Goal: Task Accomplishment & Management: Use online tool/utility

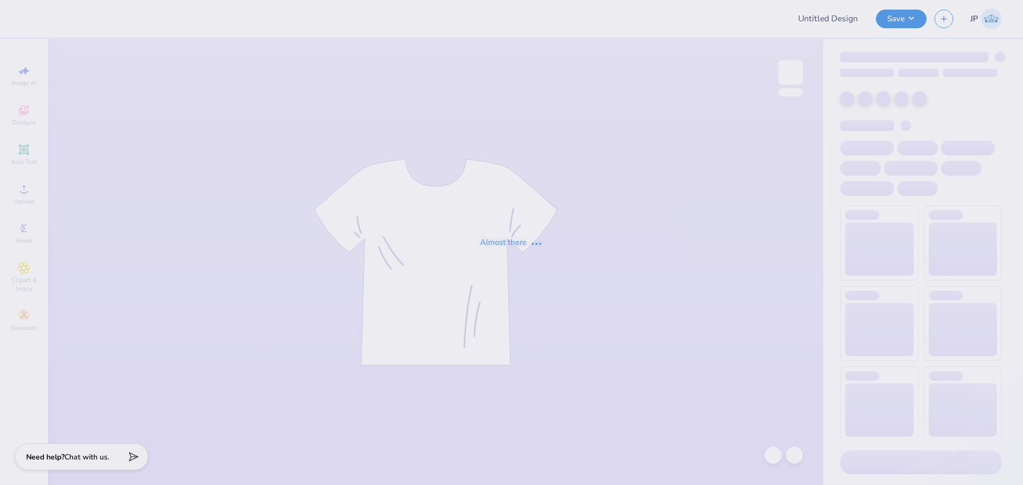
type input "[PERSON_NAME] : [PERSON_NAME][GEOGRAPHIC_DATA]"
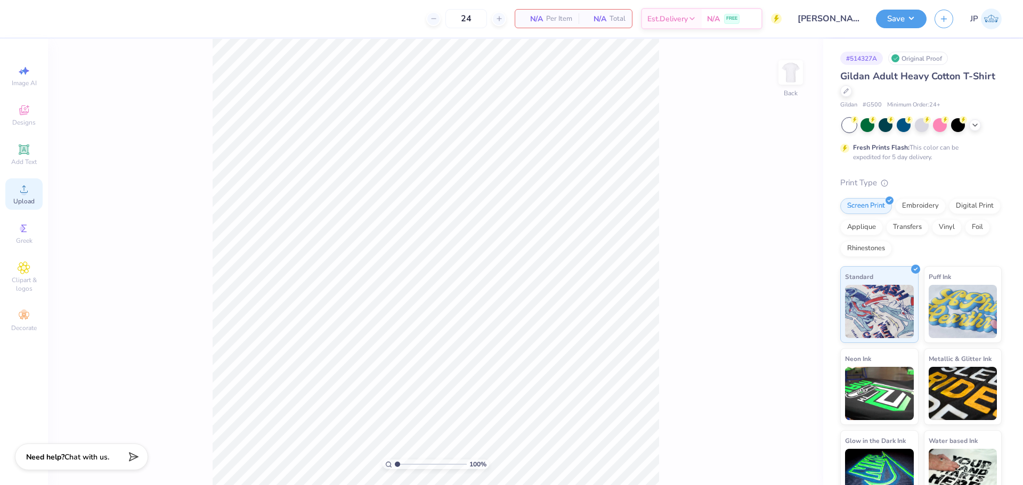
click at [30, 187] on icon at bounding box center [24, 189] width 13 height 13
click at [27, 196] on div "Upload" at bounding box center [23, 193] width 37 height 31
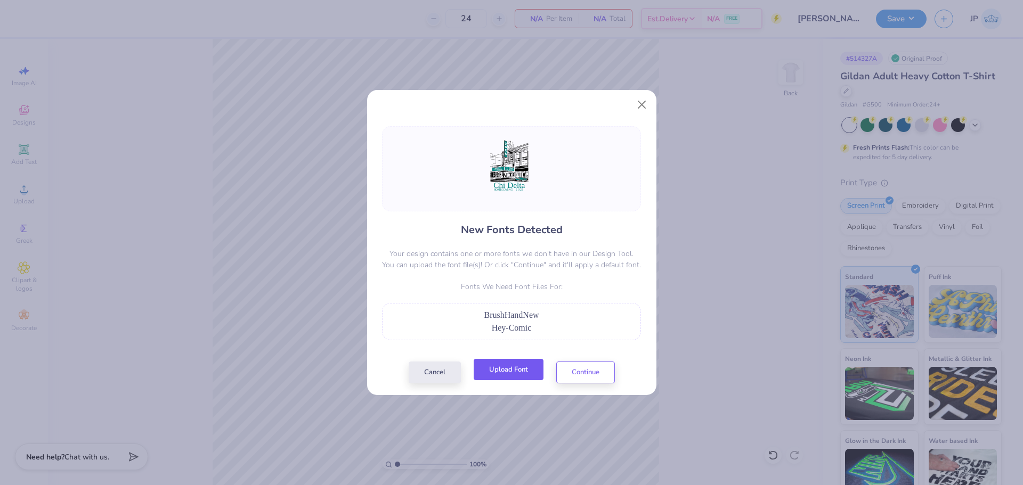
click at [530, 371] on button "Upload Font" at bounding box center [509, 370] width 70 height 22
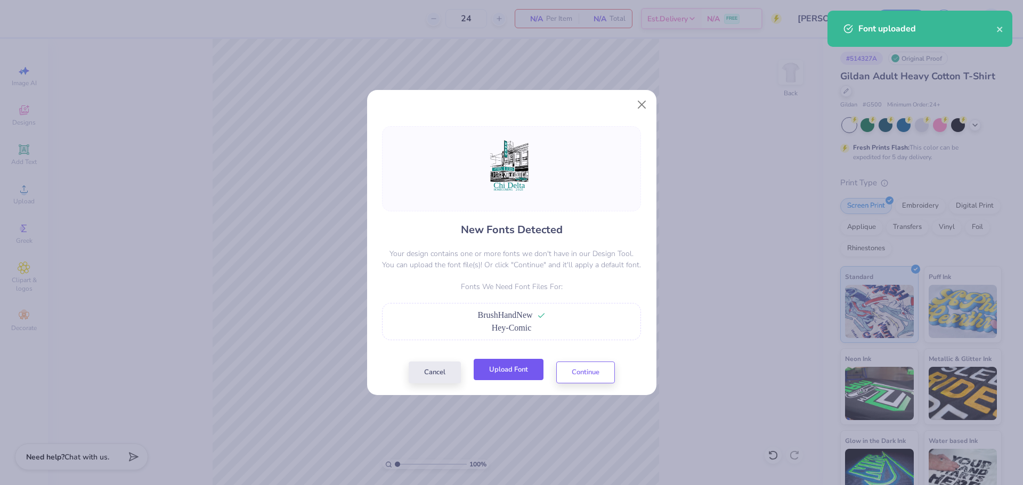
click at [531, 372] on button "Upload Font" at bounding box center [509, 370] width 70 height 22
click at [585, 376] on button "Continue" at bounding box center [585, 370] width 59 height 22
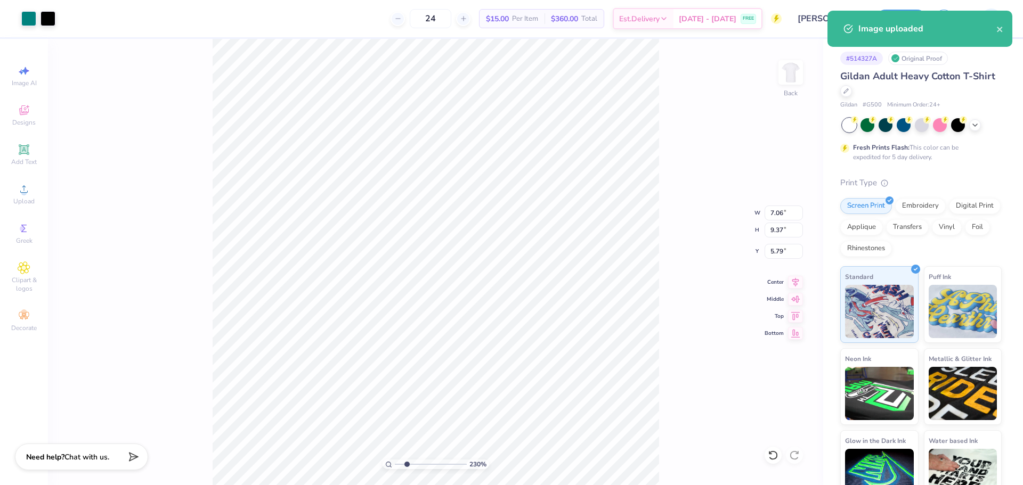
drag, startPoint x: 397, startPoint y: 461, endPoint x: 407, endPoint y: 461, distance: 9.1
type input "2.3"
click at [407, 461] on input "range" at bounding box center [431, 465] width 72 height 10
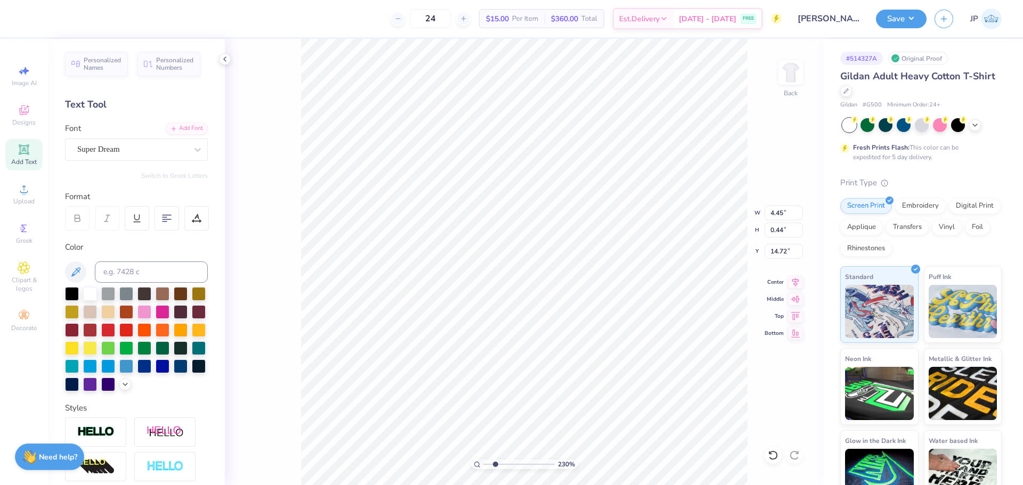
type input "15.77"
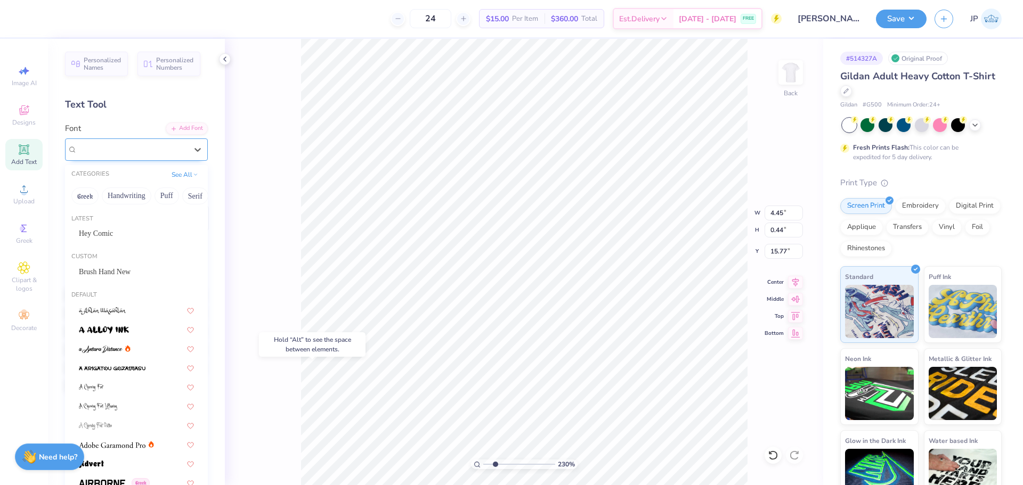
click at [160, 158] on div "Super Dream" at bounding box center [136, 150] width 143 height 22
click at [117, 235] on div "Hey Comic" at bounding box center [136, 233] width 115 height 11
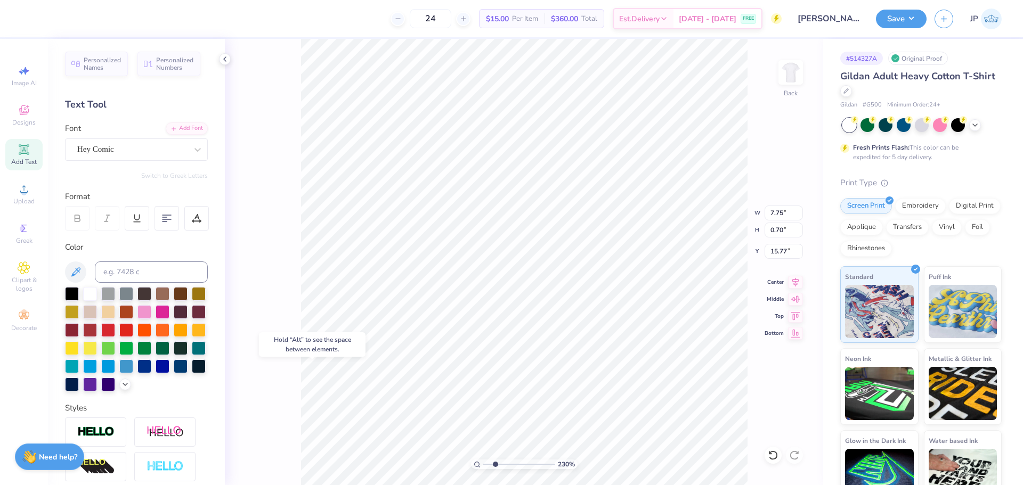
type input "7.75"
type input "0.70"
type input "15.69"
type input "6.08"
type input "0.55"
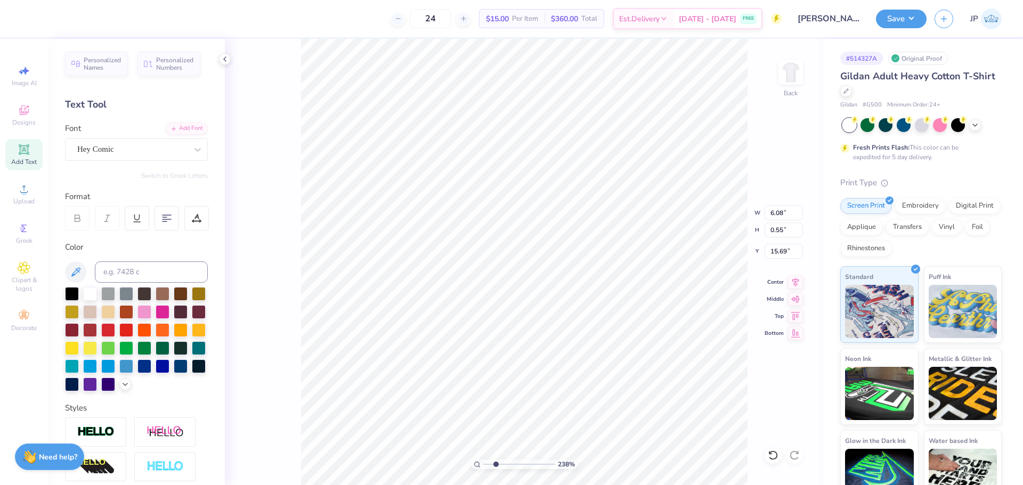
click at [495, 467] on input "range" at bounding box center [519, 465] width 72 height 10
type input "2.3"
type input "14.83"
type input "4.33"
type input "0.39"
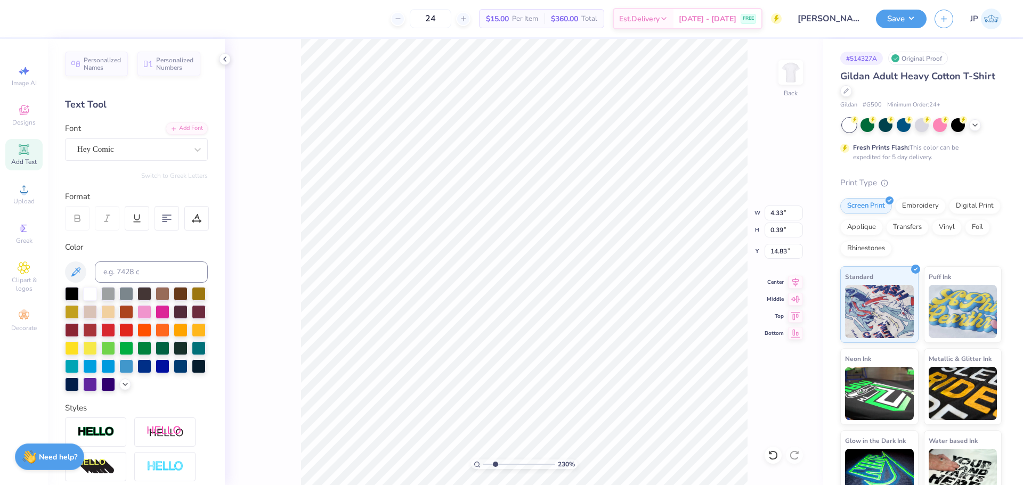
type input "5.02"
type input "1.08"
type input "13.59"
type textarea "CHI DELTA"
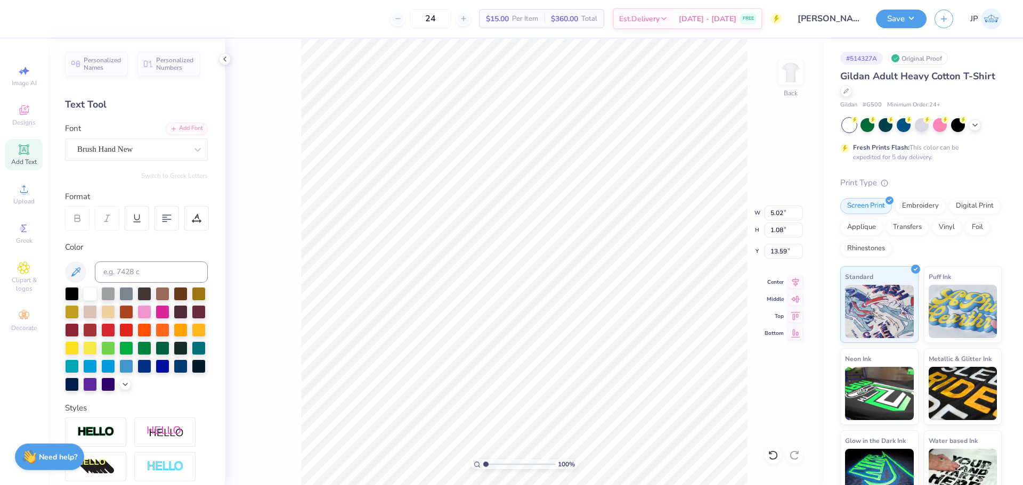
drag, startPoint x: 491, startPoint y: 461, endPoint x: 480, endPoint y: 458, distance: 11.1
click at [483, 460] on input "range" at bounding box center [519, 465] width 72 height 10
click at [798, 282] on icon at bounding box center [795, 280] width 15 height 13
click at [795, 284] on icon at bounding box center [795, 280] width 15 height 13
type input "1.93"
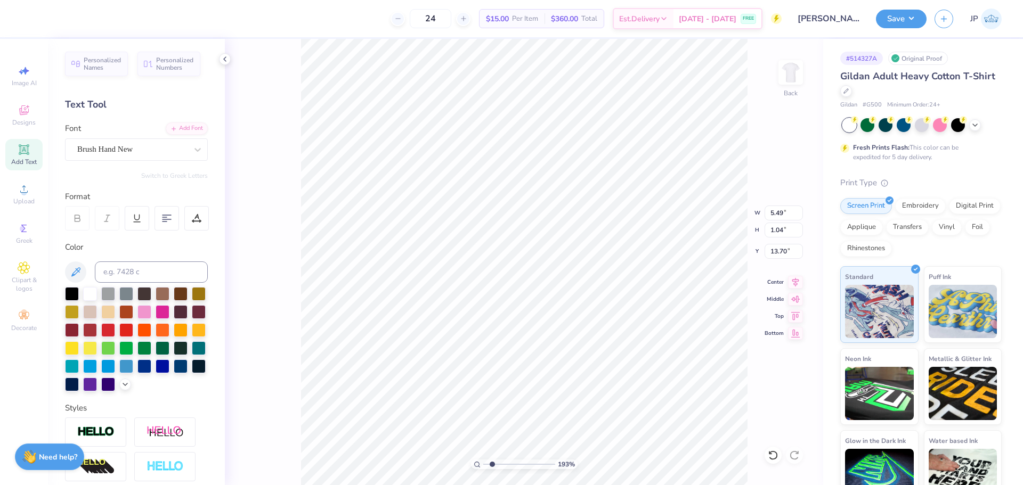
click at [492, 462] on input "range" at bounding box center [519, 465] width 72 height 10
type input "4.33"
type input "0.39"
type input "14.85"
type input "5.49"
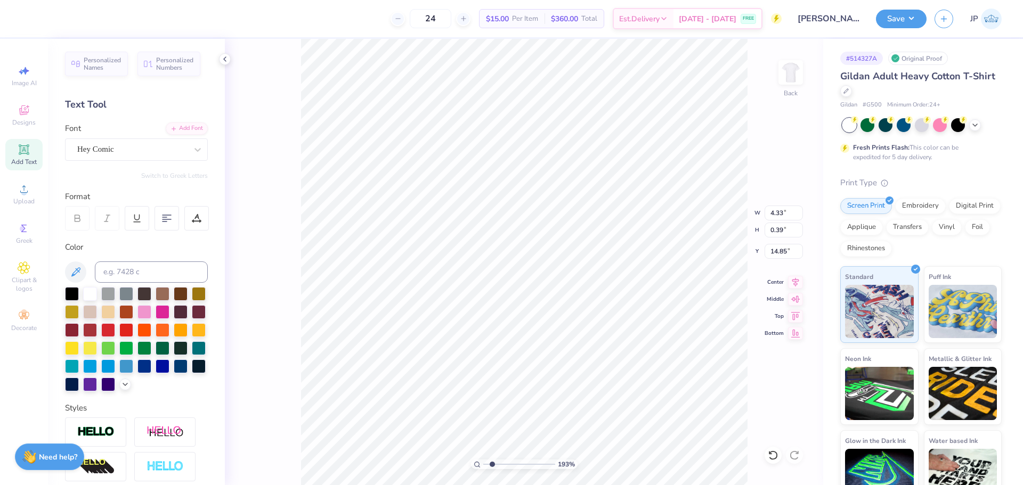
type input "1.04"
type input "13.70"
type input "5.62"
type input "1.07"
click at [194, 218] on icon at bounding box center [197, 219] width 10 height 10
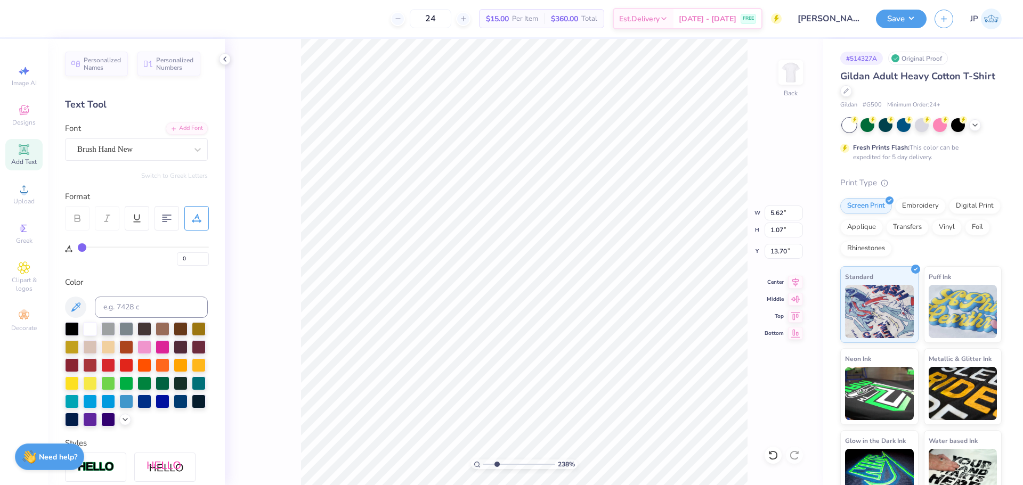
type input "2.53"
click at [497, 462] on input "range" at bounding box center [519, 465] width 72 height 10
type input "1"
type input "2"
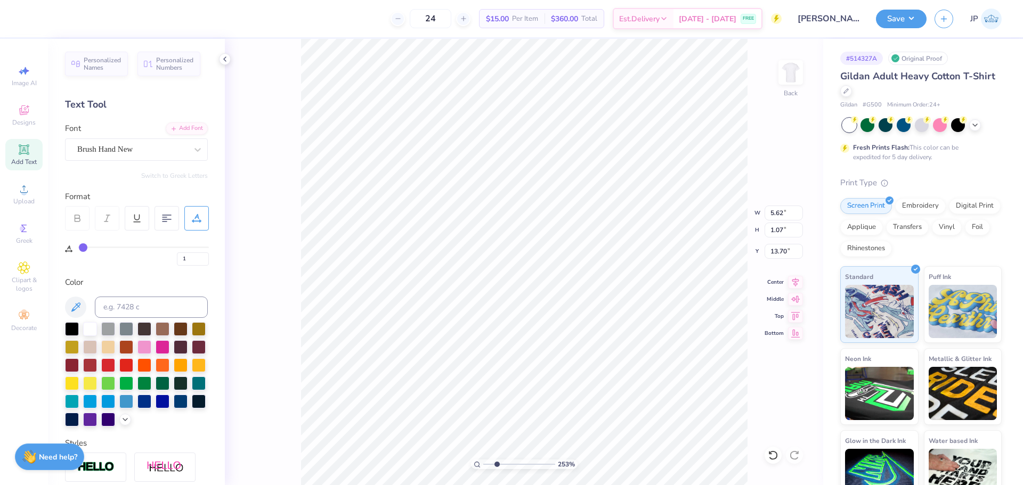
type input "2"
click at [85, 247] on input "range" at bounding box center [143, 248] width 131 height 2
type input "5.87"
type input "3"
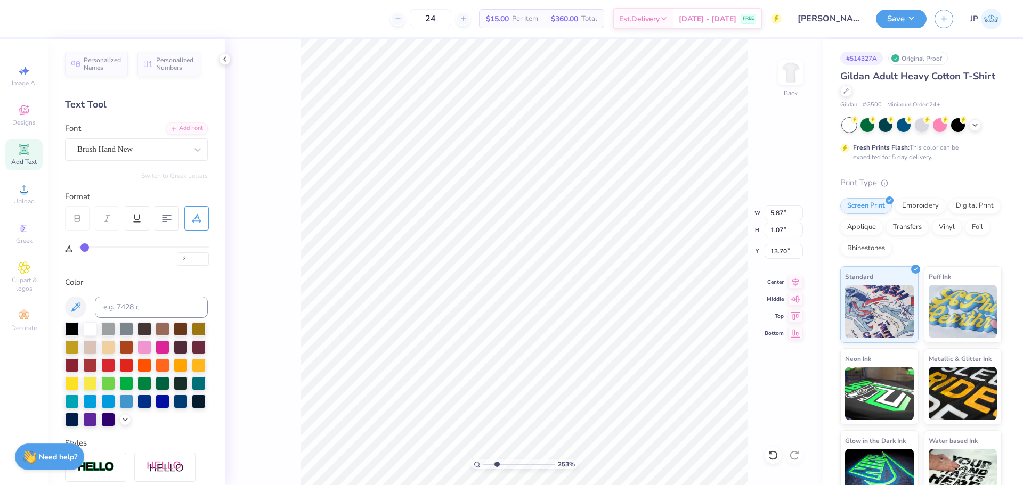
type input "3"
click at [86, 247] on input "range" at bounding box center [143, 248] width 131 height 2
type input "5.99"
type input "4"
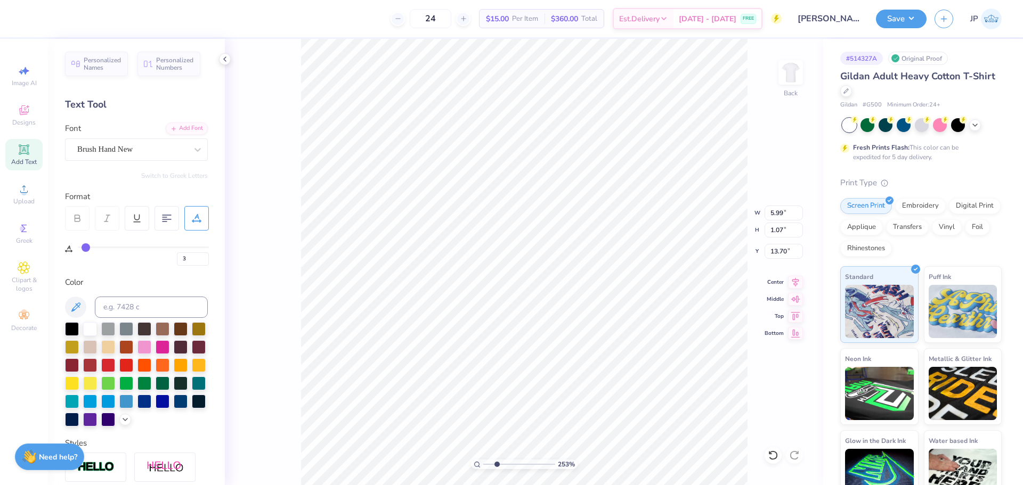
type input "4"
click at [87, 247] on input "range" at bounding box center [143, 248] width 131 height 2
type input "6.11"
type input "3"
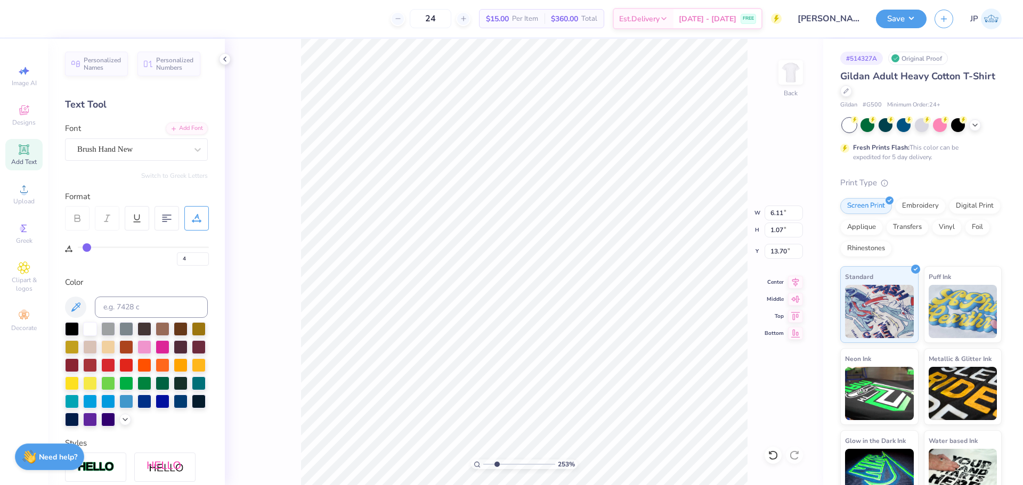
type input "3"
type input "4"
click at [87, 247] on input "range" at bounding box center [143, 248] width 131 height 2
click at [792, 283] on icon at bounding box center [795, 280] width 15 height 13
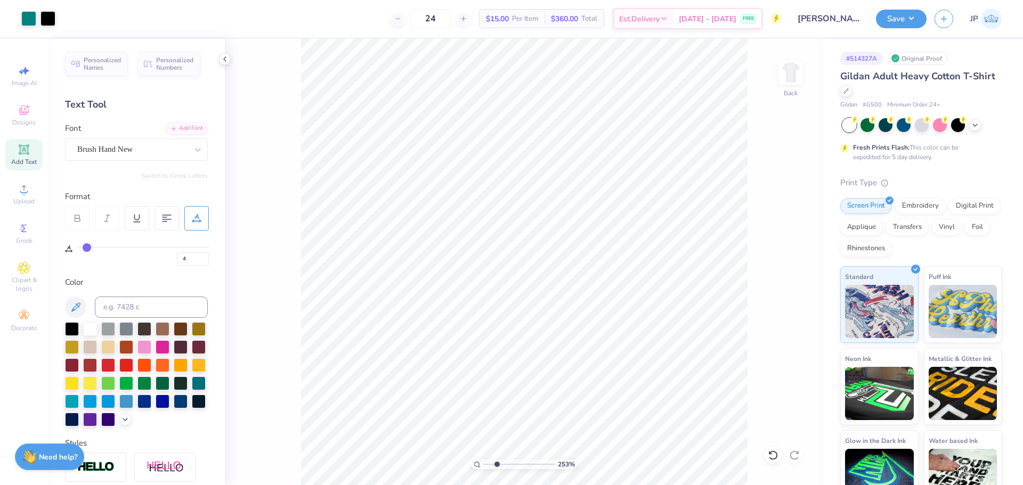
type input "0"
type input "1"
type input "3"
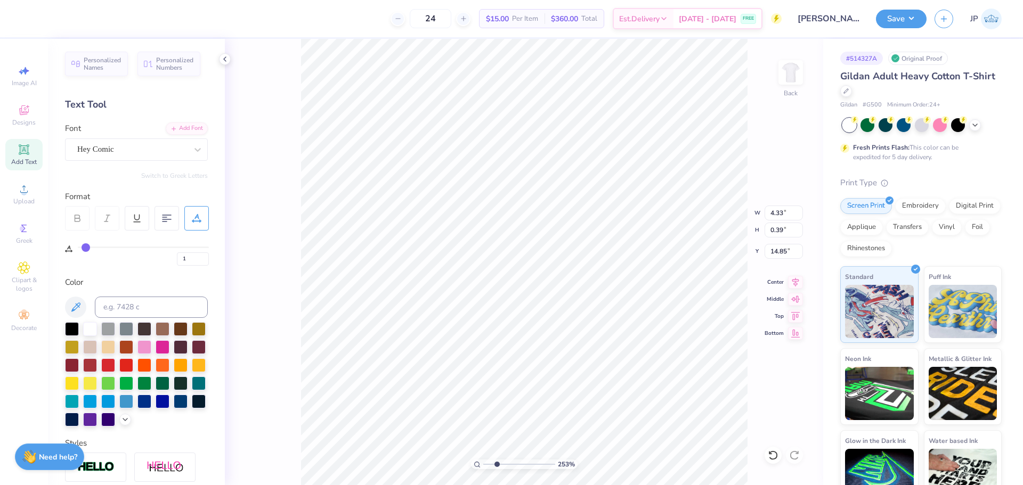
type input "3"
type input "5"
type input "6"
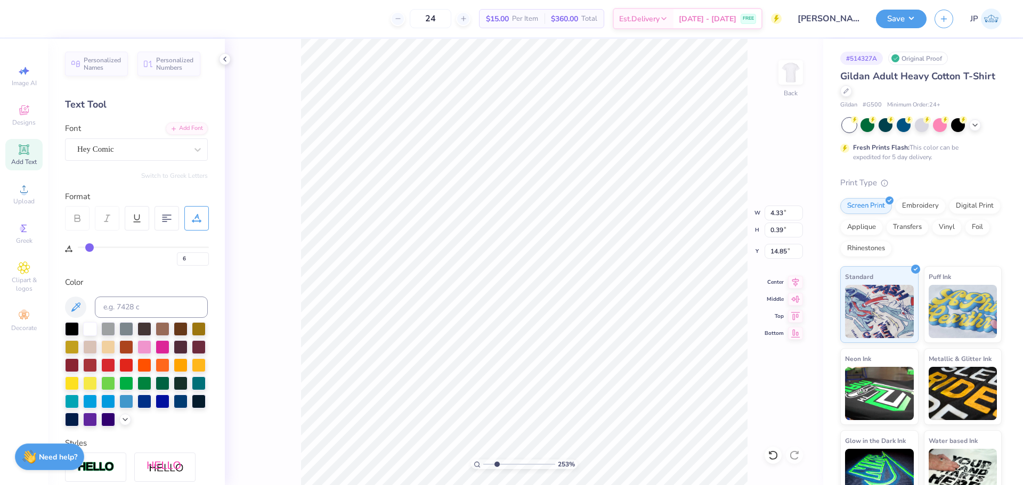
type input "7"
drag, startPoint x: 82, startPoint y: 248, endPoint x: 91, endPoint y: 249, distance: 9.1
type input "7"
click at [91, 248] on input "range" at bounding box center [143, 248] width 131 height 2
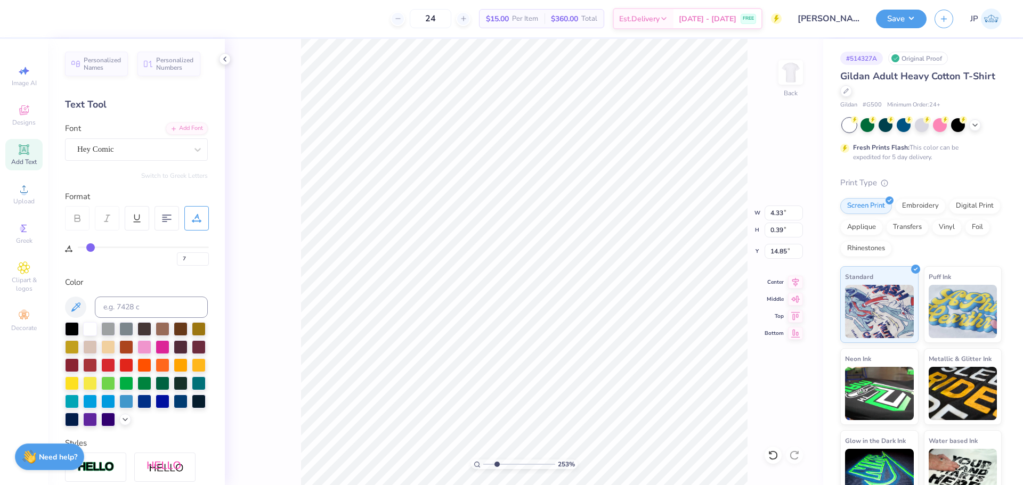
type input "4.83"
type input "9"
type input "10"
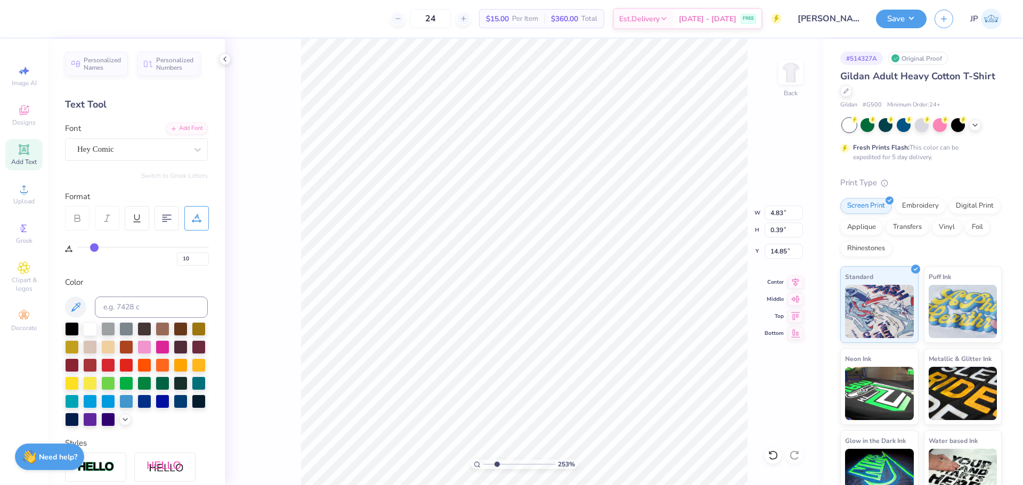
type input "12"
type input "13"
type input "14"
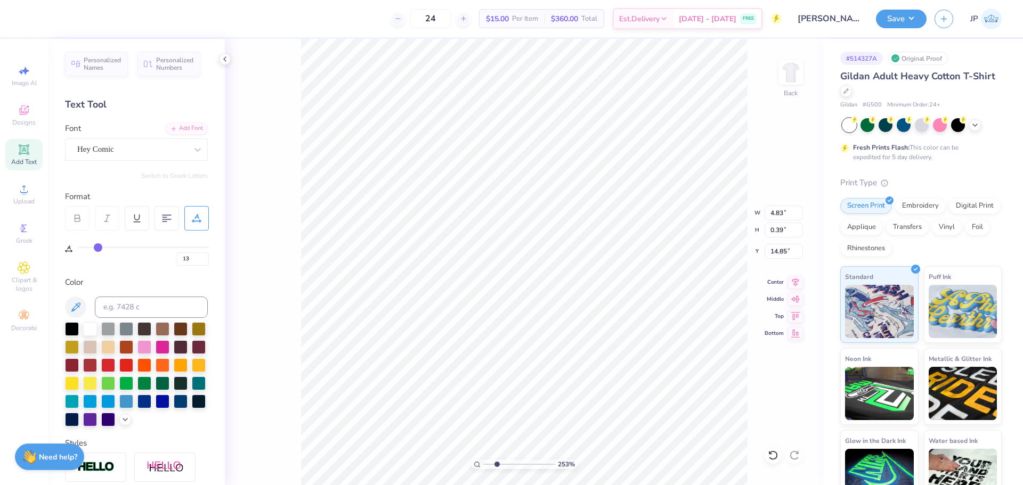
type input "14"
drag, startPoint x: 91, startPoint y: 249, endPoint x: 100, endPoint y: 249, distance: 9.1
type input "14"
click at [100, 248] on input "range" at bounding box center [143, 248] width 131 height 2
type input "5.33"
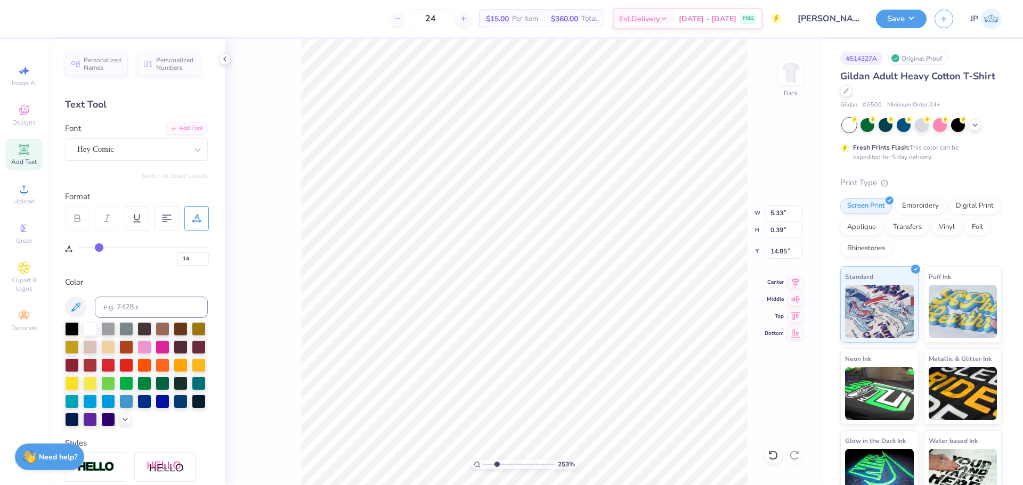
click at [100, 248] on input "range" at bounding box center [143, 248] width 131 height 2
type input "15"
type input "16"
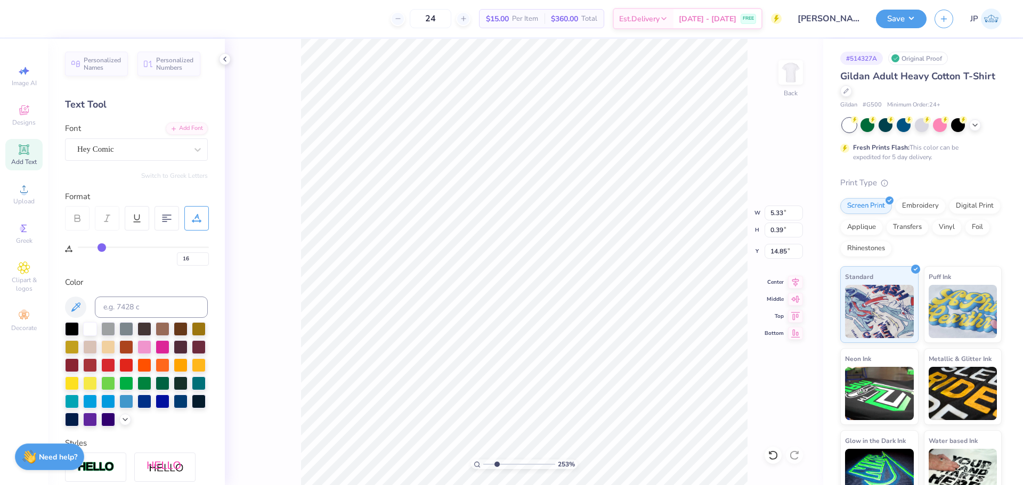
type input "17"
type input "18"
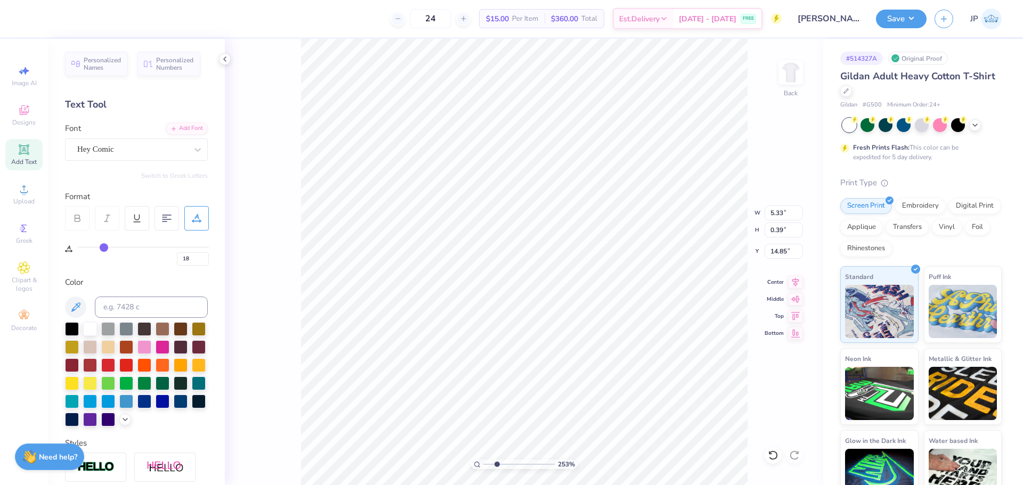
click at [104, 248] on input "range" at bounding box center [143, 248] width 131 height 2
type input "5.61"
click at [104, 248] on input "range" at bounding box center [143, 248] width 131 height 2
click at [103, 248] on input "range" at bounding box center [143, 248] width 131 height 2
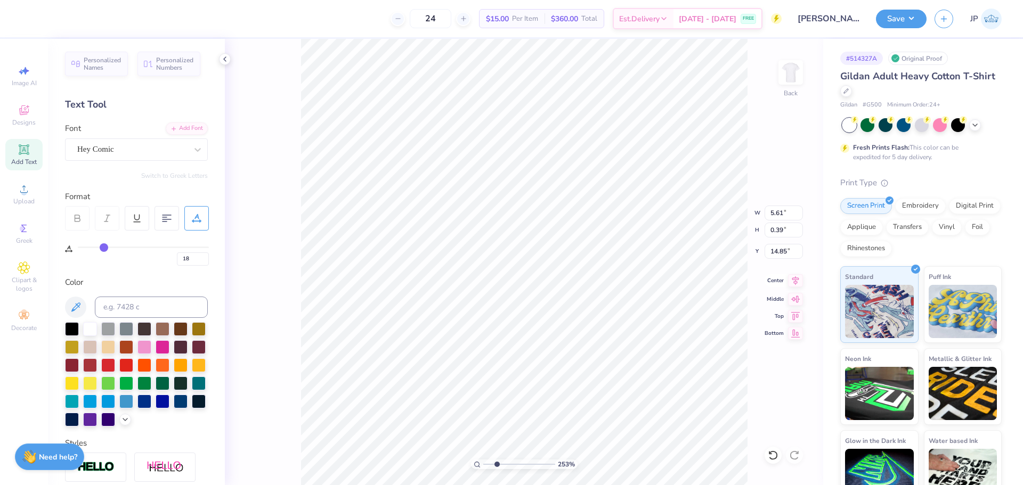
click at [797, 282] on icon at bounding box center [795, 280] width 7 height 9
click at [790, 280] on icon at bounding box center [795, 280] width 15 height 13
type input "15"
type input "14"
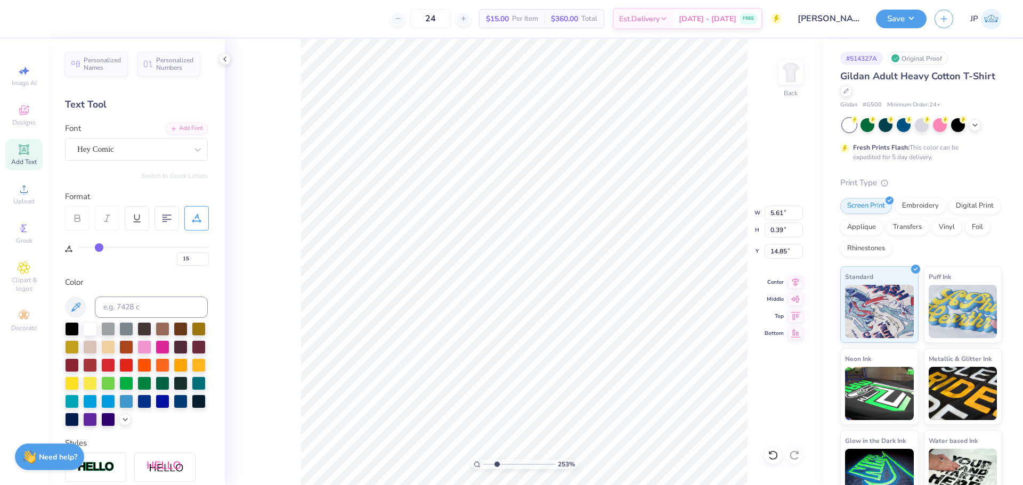
type input "14"
type input "13"
type input "12"
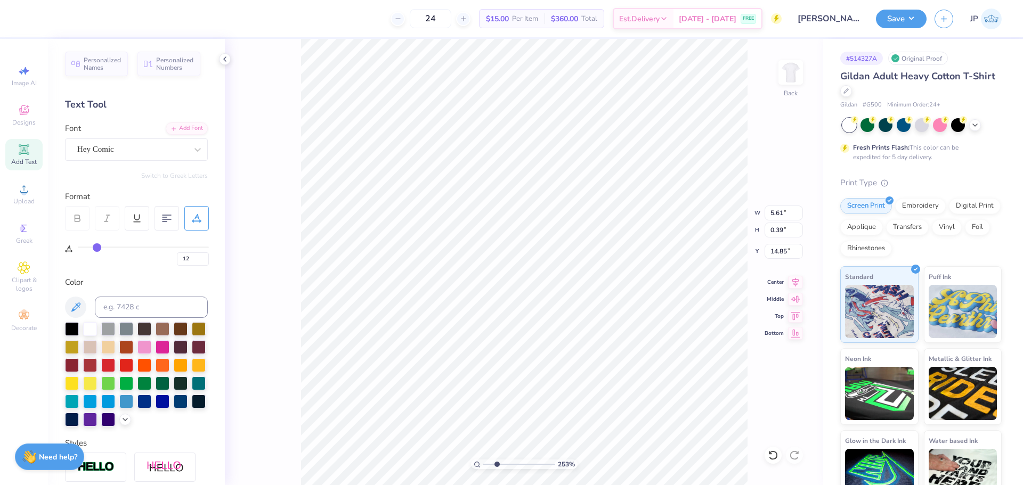
type input "11"
type input "10"
type input "9"
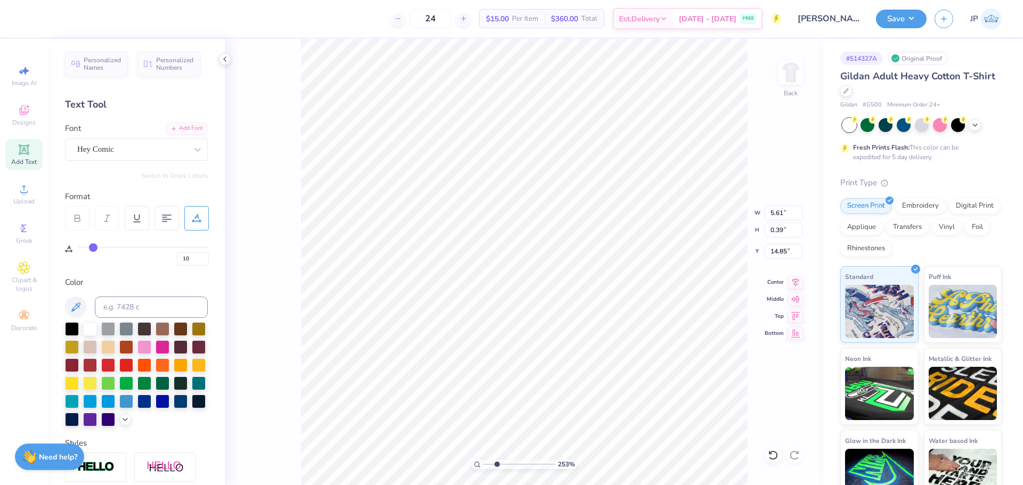
type input "9"
drag, startPoint x: 101, startPoint y: 248, endPoint x: 93, endPoint y: 246, distance: 7.8
type input "9"
click at [93, 247] on input "range" at bounding box center [143, 248] width 131 height 2
type input "4.97"
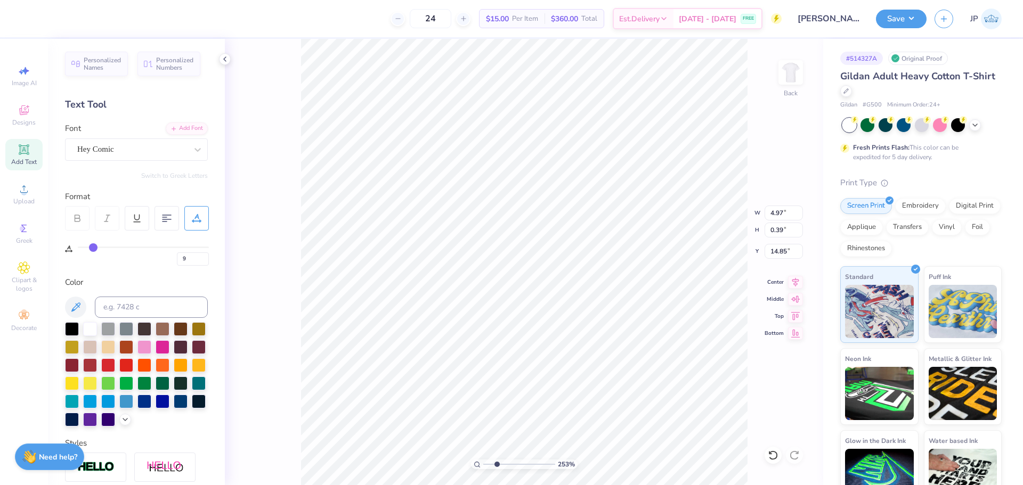
type input "10"
type input "11"
type input "12"
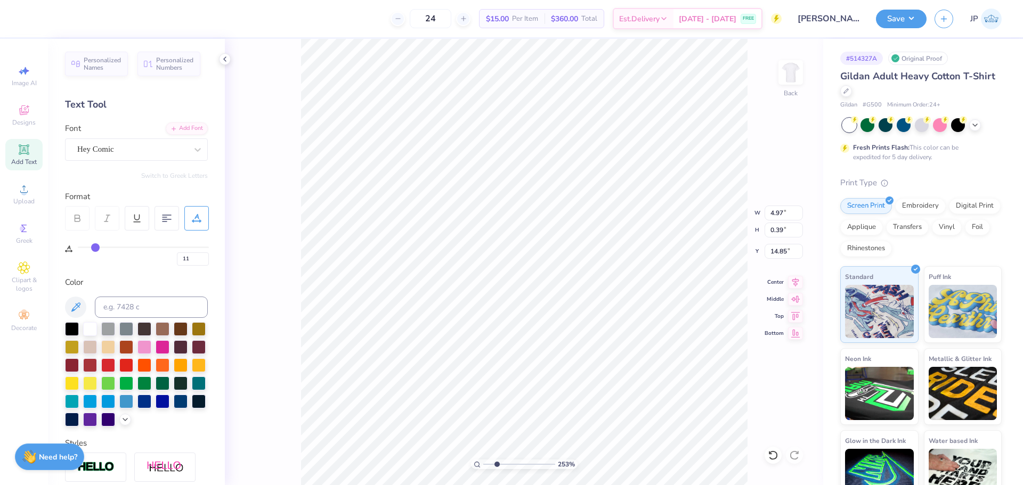
type input "12"
click at [97, 247] on input "range" at bounding box center [143, 248] width 131 height 2
type input "5.18"
type input "14"
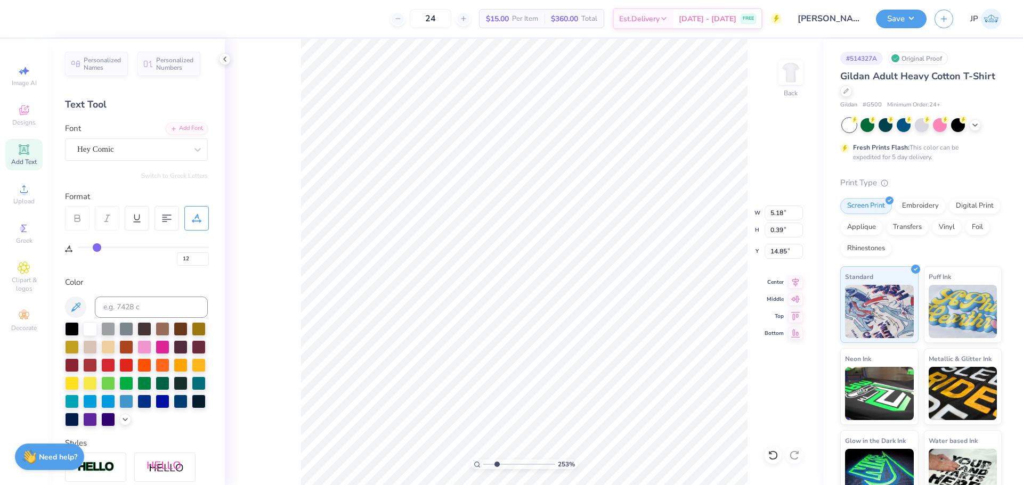
type input "14"
type input "15"
type input "16"
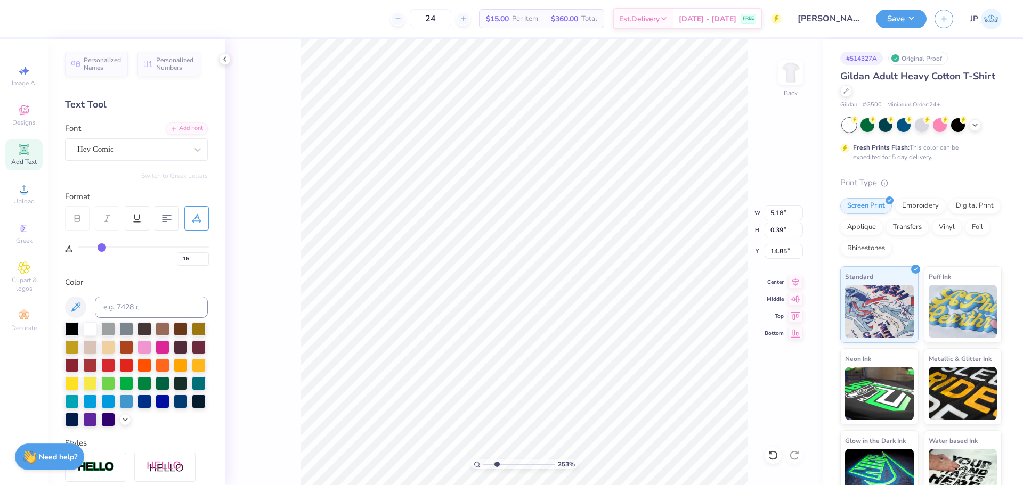
type input "16"
click at [101, 247] on input "range" at bounding box center [143, 248] width 131 height 2
type input "5.47"
drag, startPoint x: 793, startPoint y: 281, endPoint x: 784, endPoint y: 283, distance: 9.4
click at [789, 282] on icon at bounding box center [795, 280] width 15 height 13
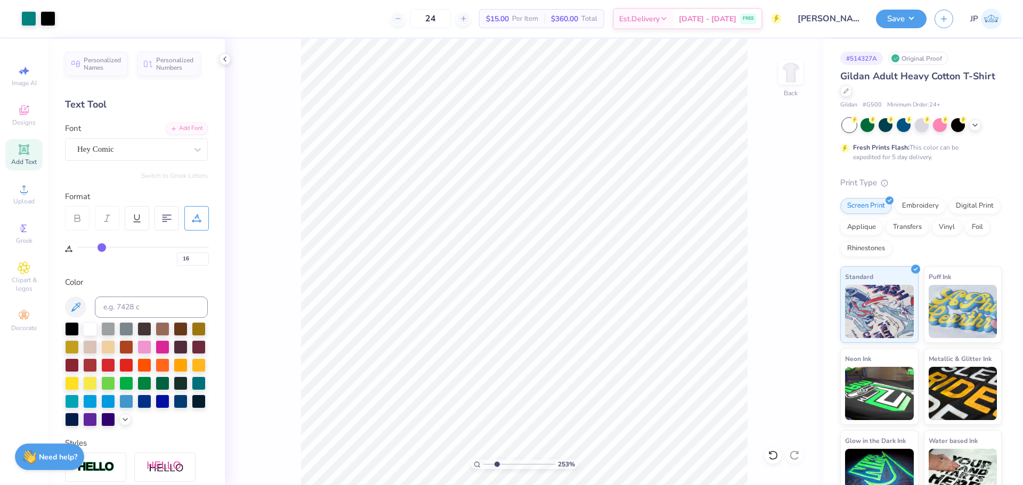
type input "4"
click at [796, 283] on icon at bounding box center [795, 280] width 7 height 9
click at [490, 465] on input "range" at bounding box center [519, 465] width 72 height 10
click at [416, 25] on div "Art colors 24 $15.00 Per Item $360.00 Total Est. Delivery [DATE] - [DATE] FREE …" at bounding box center [511, 242] width 1023 height 485
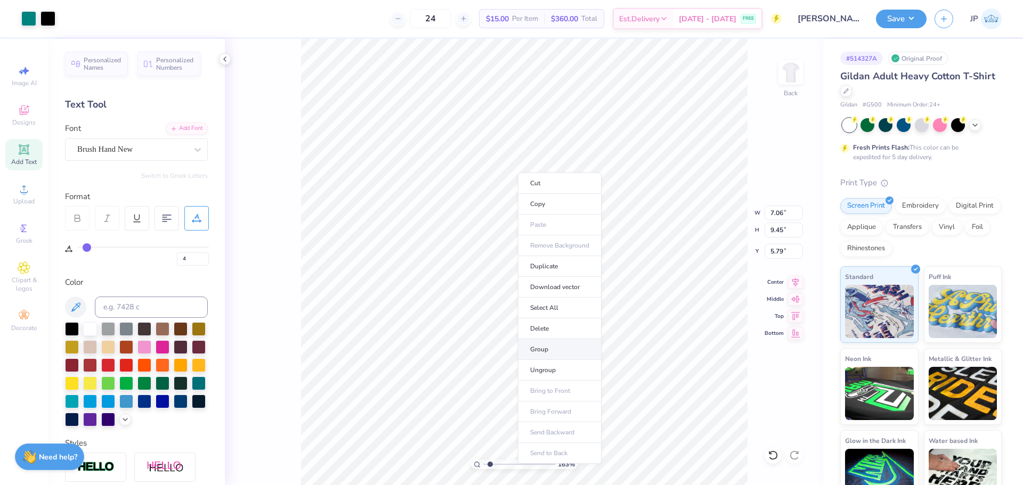
click at [546, 348] on li "Group" at bounding box center [560, 349] width 84 height 21
drag, startPoint x: 488, startPoint y: 467, endPoint x: 480, endPoint y: 462, distance: 8.9
type input "1"
click at [483, 462] on input "range" at bounding box center [519, 465] width 72 height 10
click at [784, 229] on input "9.45" at bounding box center [784, 230] width 38 height 15
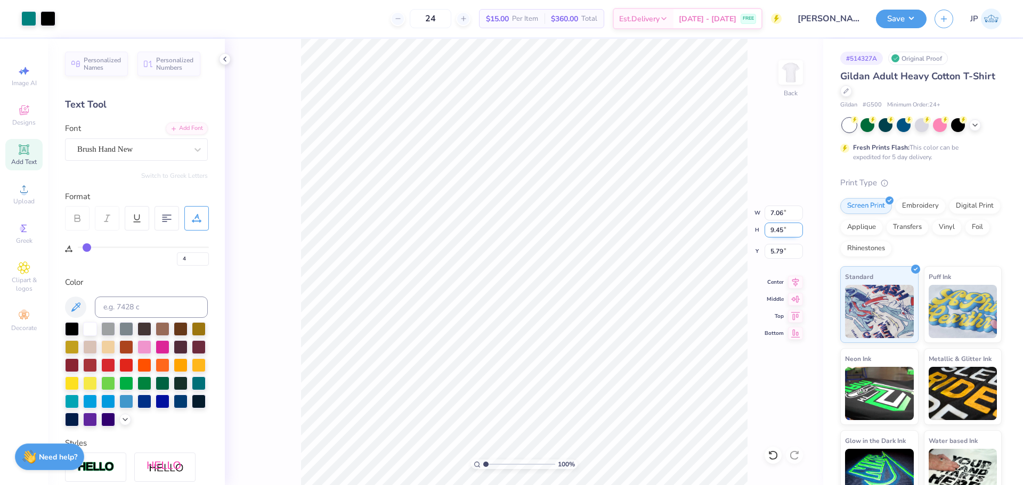
click at [784, 229] on input "9.45" at bounding box center [784, 230] width 38 height 15
type input "13"
type input "9.72"
type input "13.00"
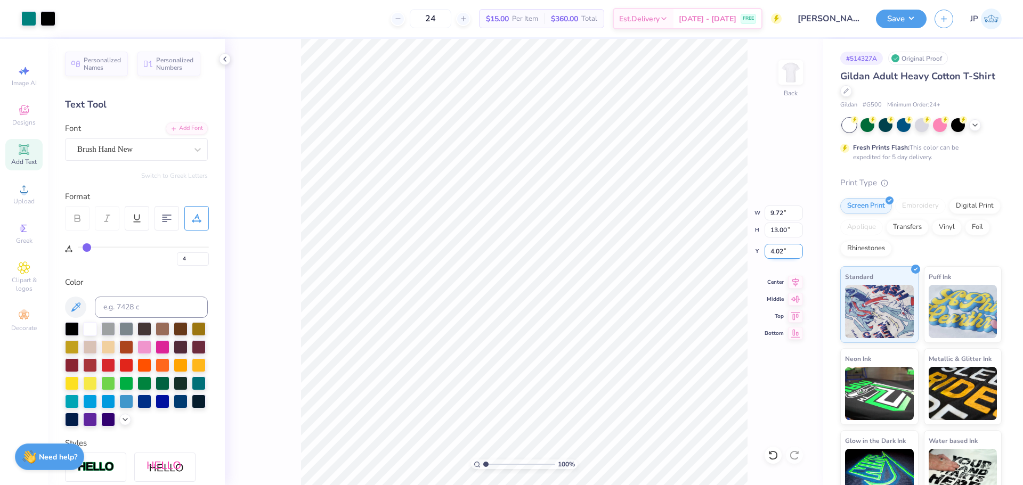
click at [778, 251] on input "4.02" at bounding box center [784, 251] width 38 height 15
type input "3.00"
click at [897, 22] on button "Save" at bounding box center [901, 17] width 51 height 19
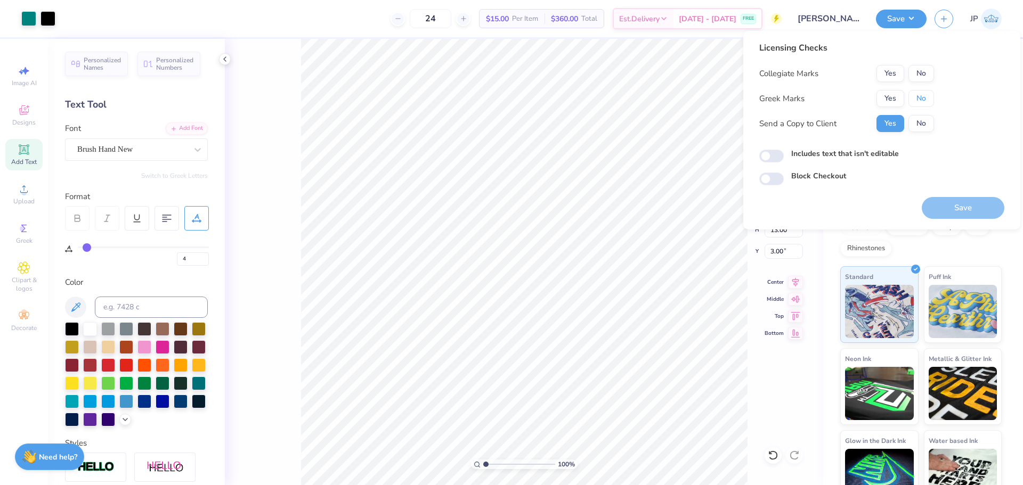
drag, startPoint x: 918, startPoint y: 97, endPoint x: 918, endPoint y: 84, distance: 13.3
click at [918, 96] on button "No" at bounding box center [921, 98] width 26 height 17
click at [918, 76] on button "No" at bounding box center [921, 73] width 26 height 17
drag, startPoint x: 965, startPoint y: 206, endPoint x: 957, endPoint y: 204, distance: 8.8
click at [965, 206] on button "Save" at bounding box center [963, 208] width 83 height 22
